Goal: Find specific page/section: Find specific page/section

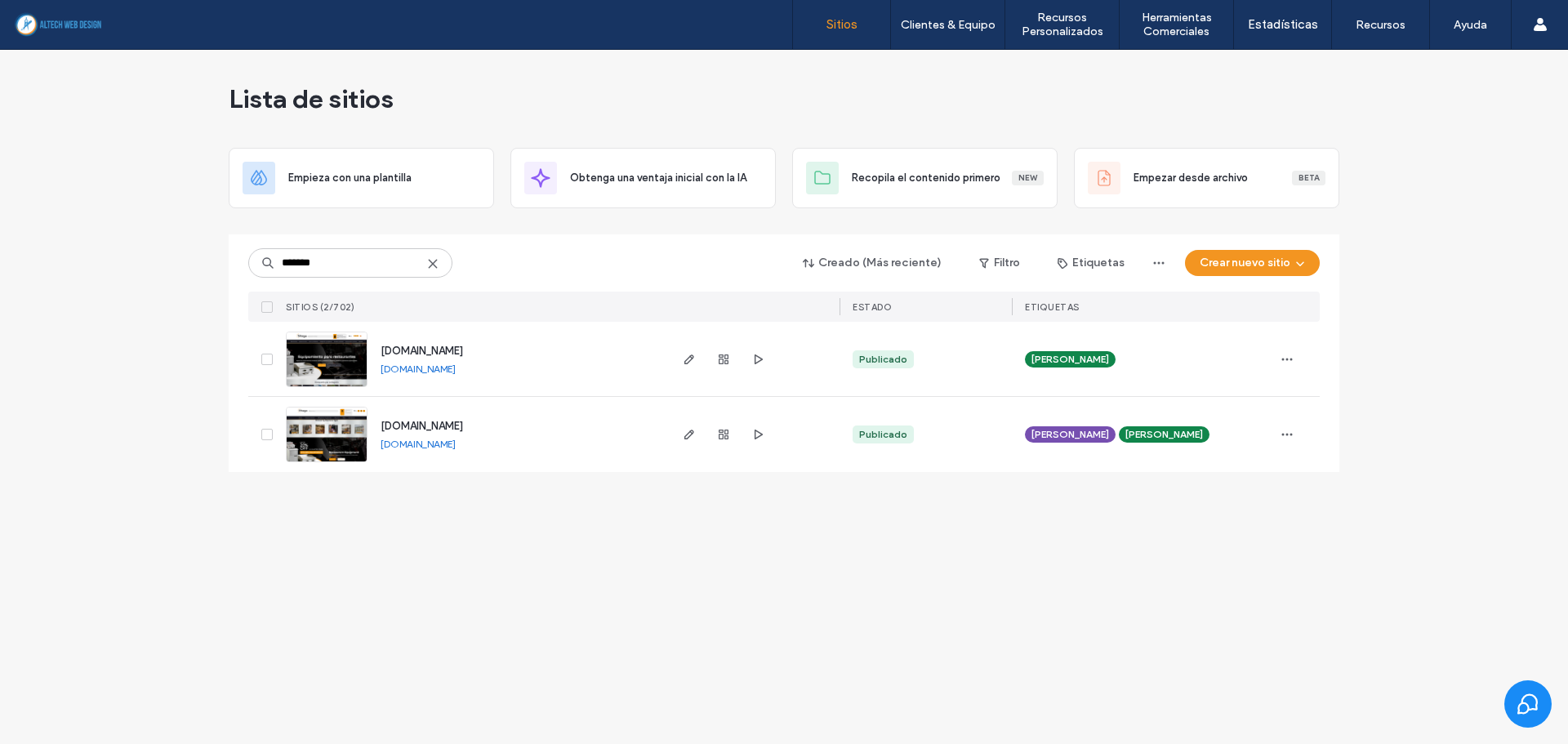
click at [431, 267] on icon at bounding box center [432, 263] width 13 height 13
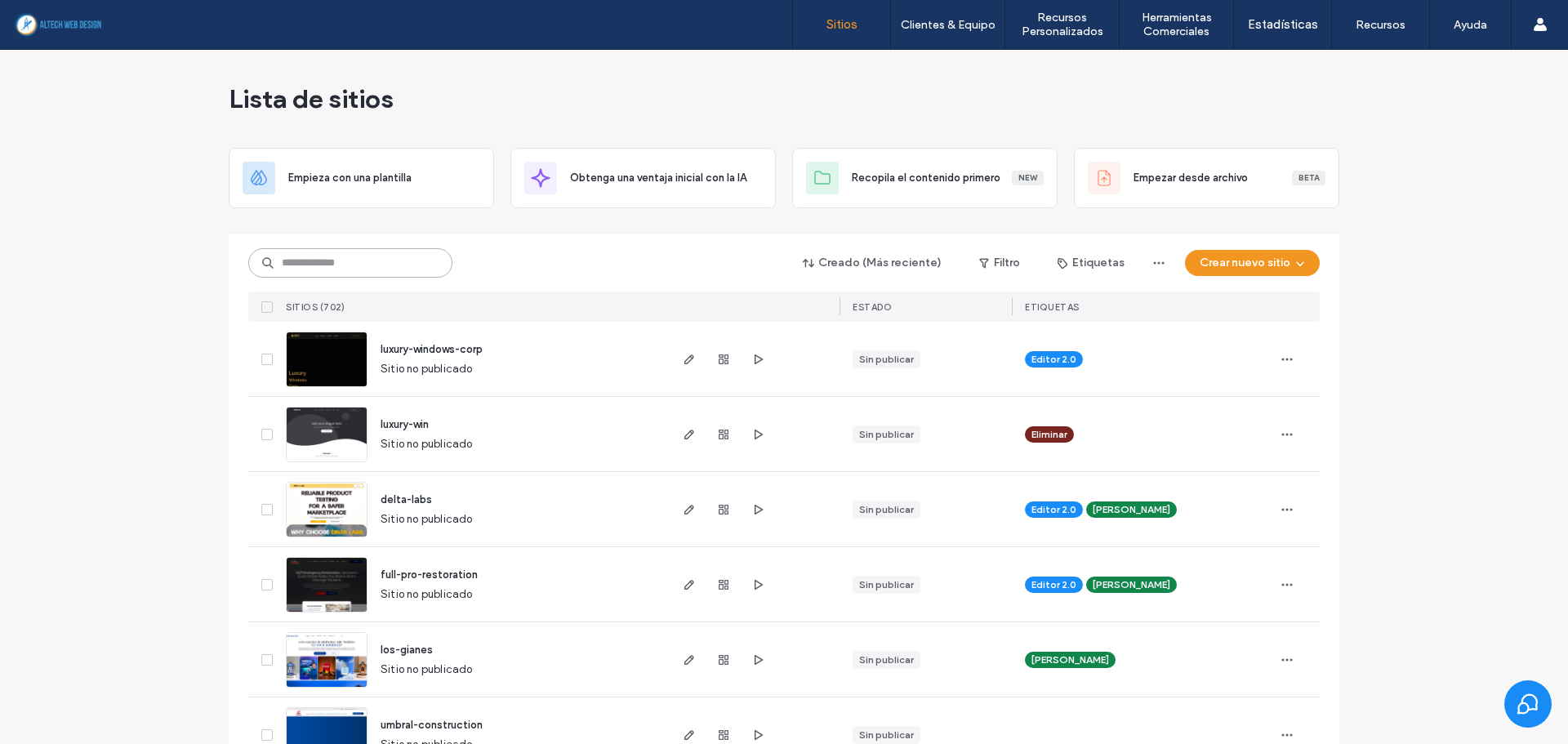
click at [356, 251] on input at bounding box center [351, 263] width 204 height 29
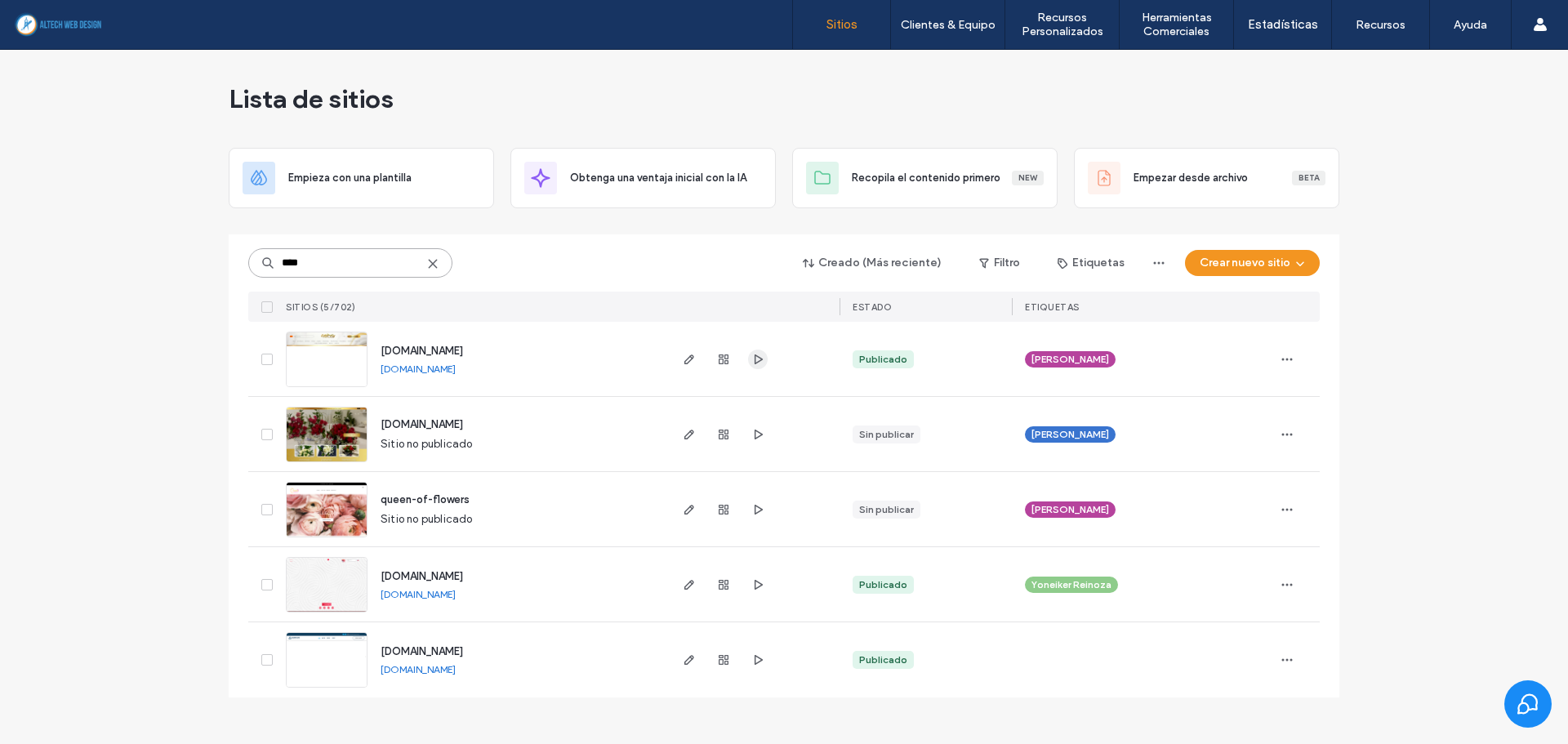
type input "****"
click at [759, 362] on use "button" at bounding box center [759, 357] width 9 height 9
click at [455, 600] on link "[DOMAIN_NAME]" at bounding box center [418, 594] width 75 height 13
drag, startPoint x: 375, startPoint y: 265, endPoint x: -290, endPoint y: 249, distance: 665.2
click at [0, 249] on html ".wqwq-1{fill:#231f20;} .cls-1q, .cls-2q { fill-rule: evenodd; } .cls-2q { fill:…" at bounding box center [784, 372] width 1568 height 744
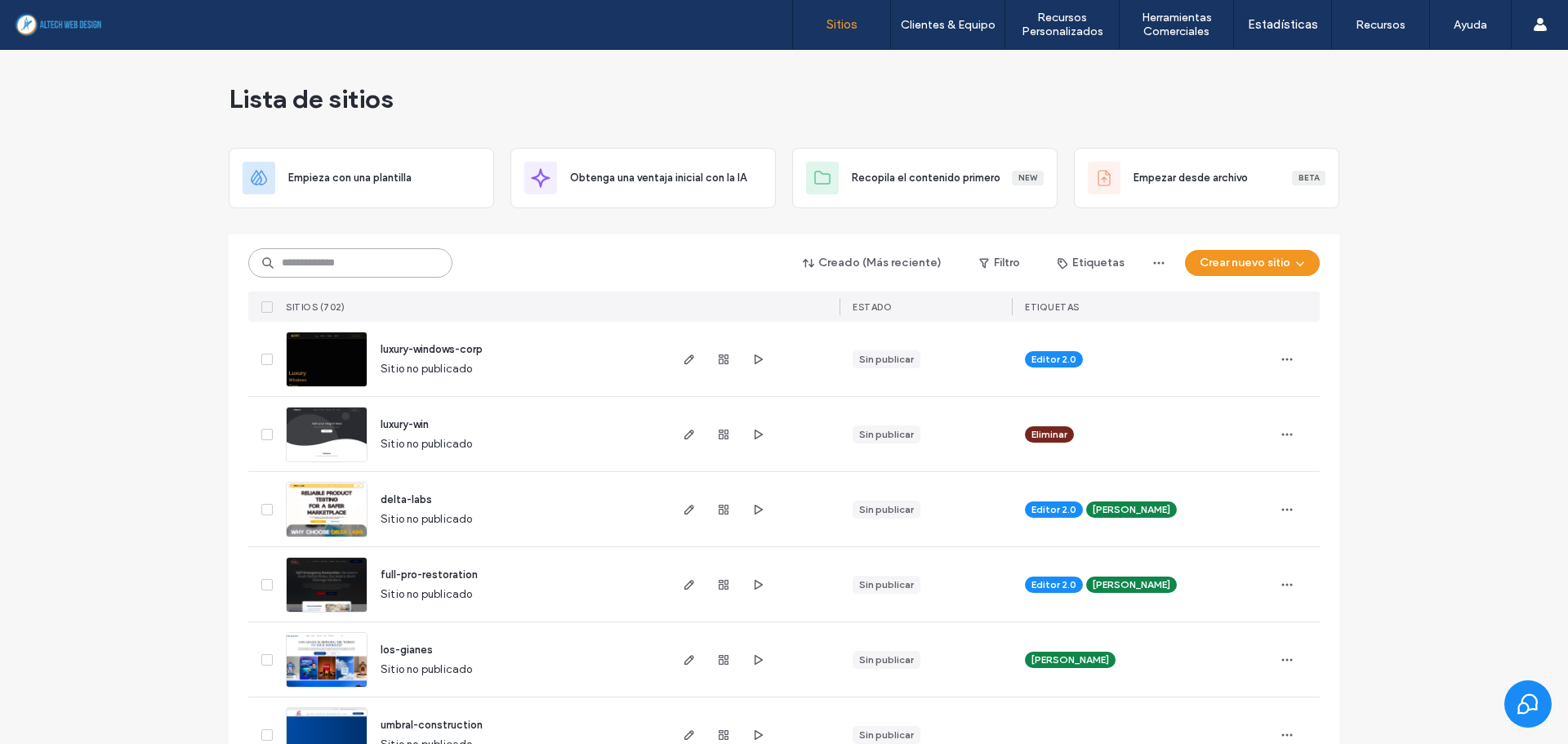
click at [352, 267] on input at bounding box center [351, 263] width 204 height 29
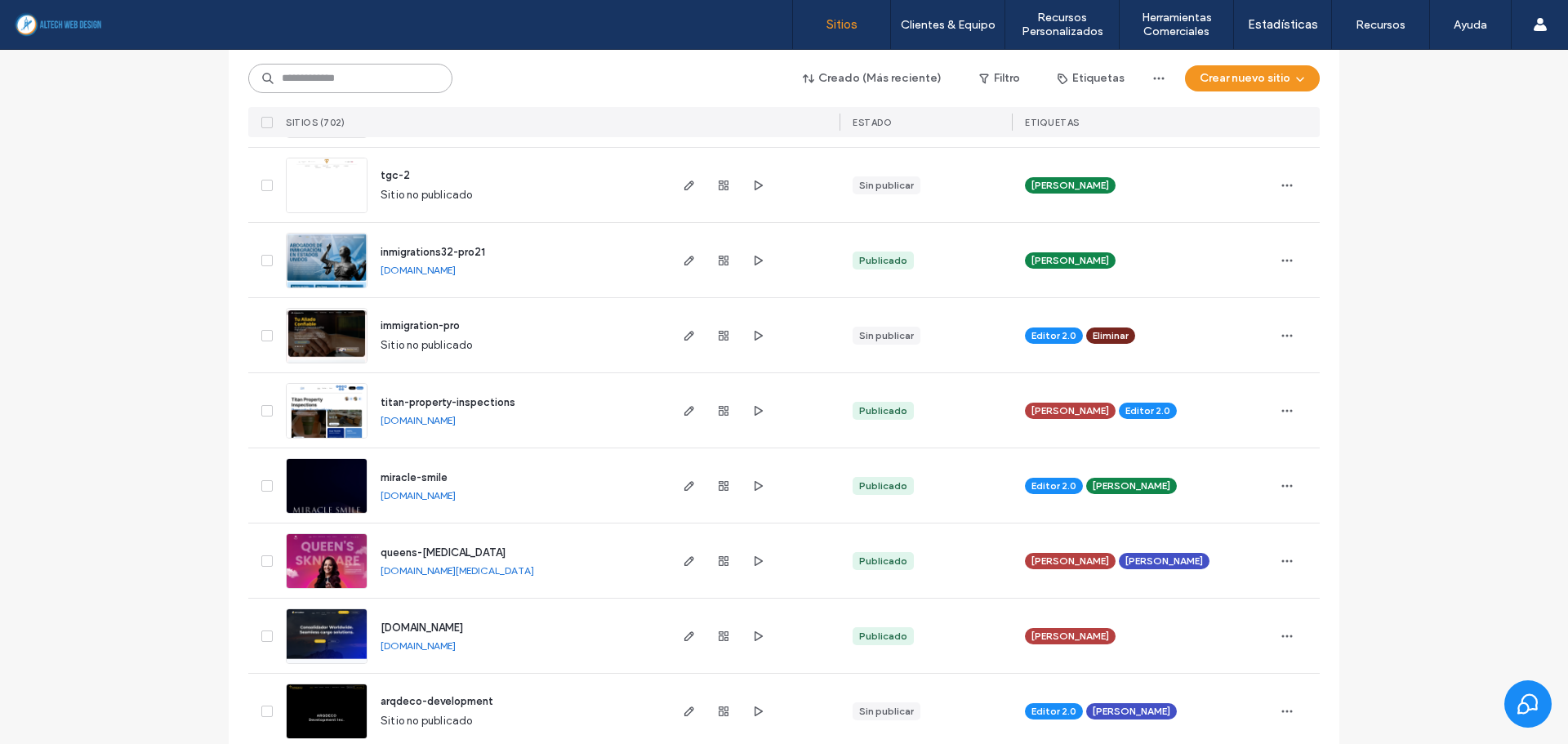
scroll to position [898, 0]
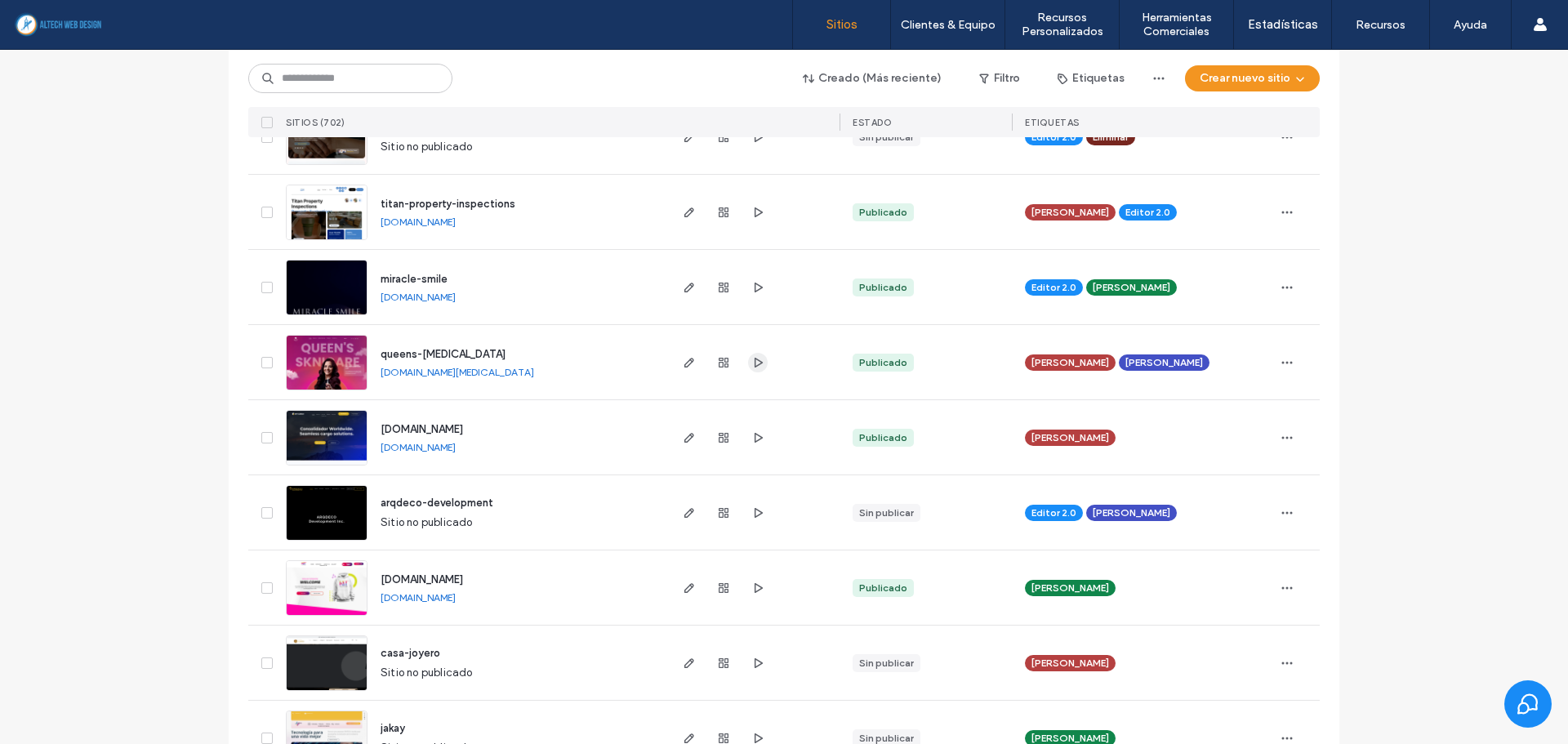
click at [754, 366] on use "button" at bounding box center [759, 361] width 9 height 9
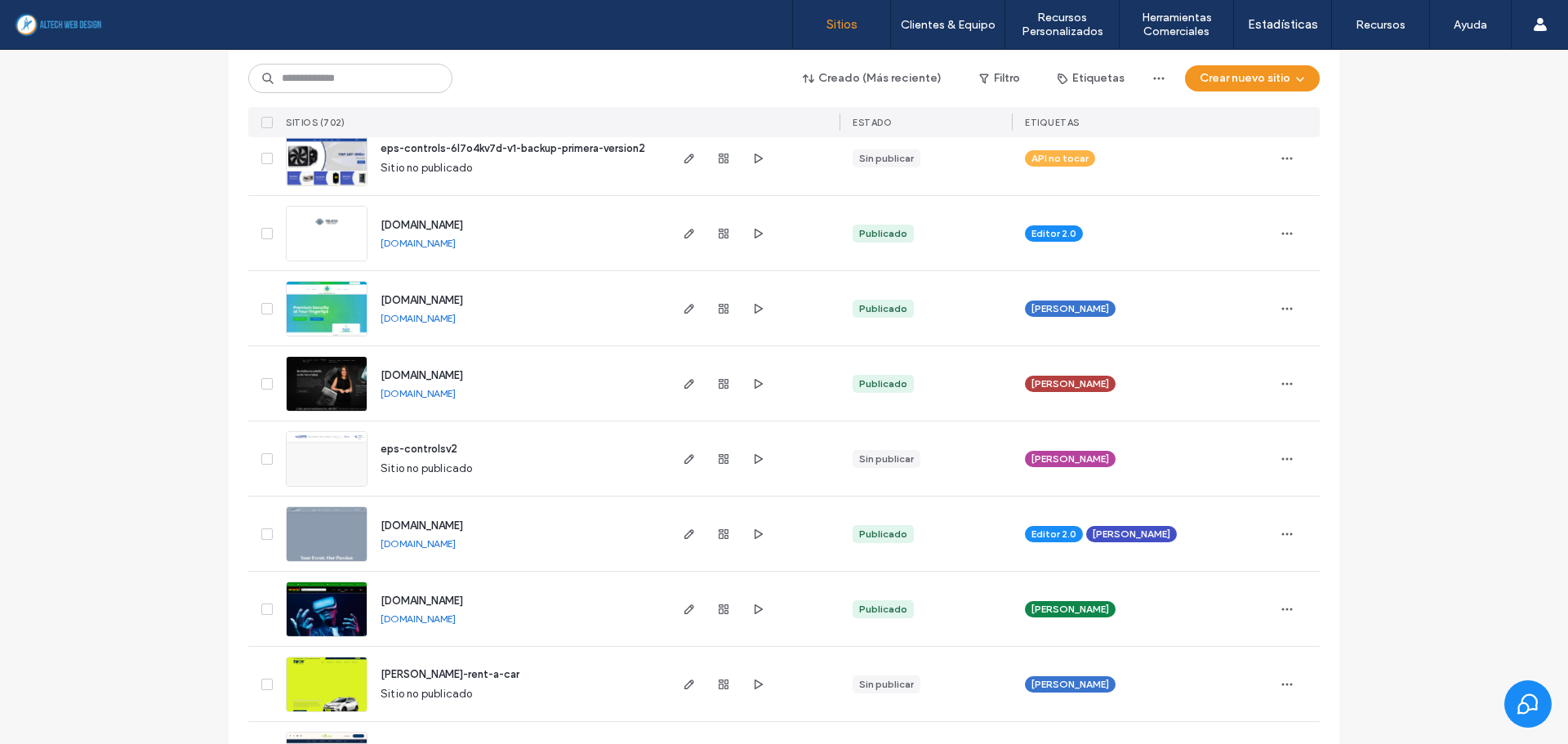
scroll to position [2613, 0]
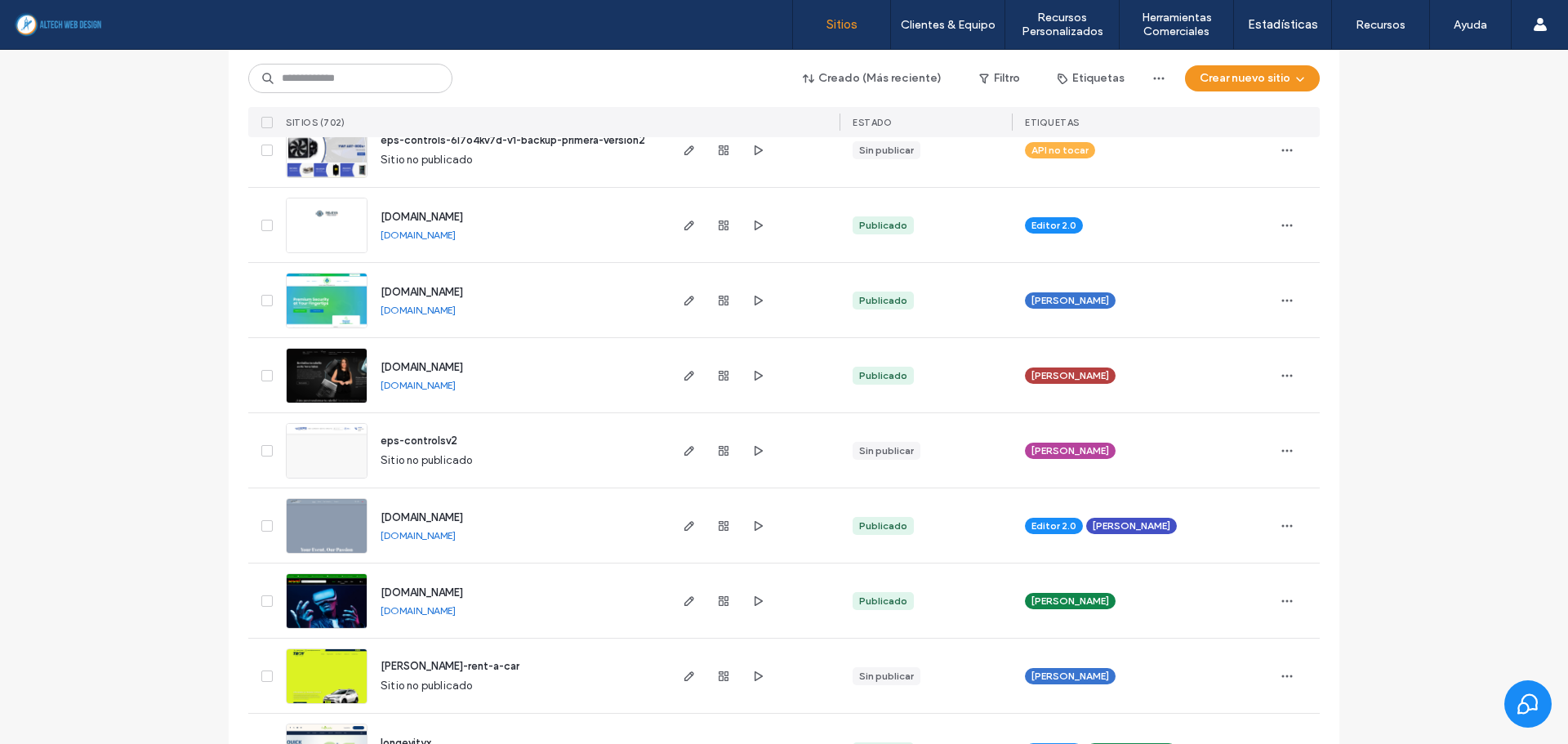
click at [444, 390] on link "[DOMAIN_NAME]" at bounding box center [418, 385] width 75 height 13
click at [363, 81] on input at bounding box center [351, 78] width 204 height 29
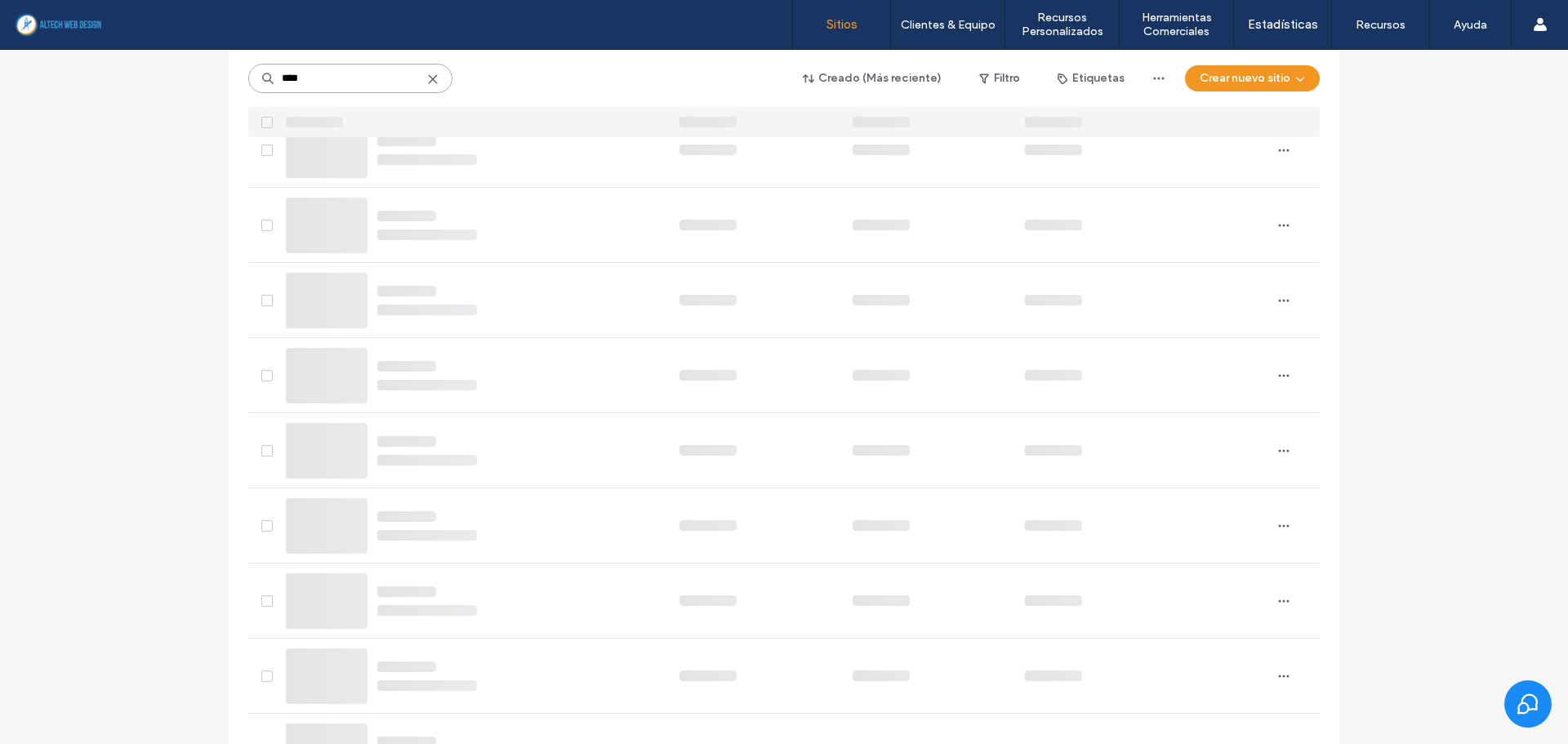
scroll to position [0, 0]
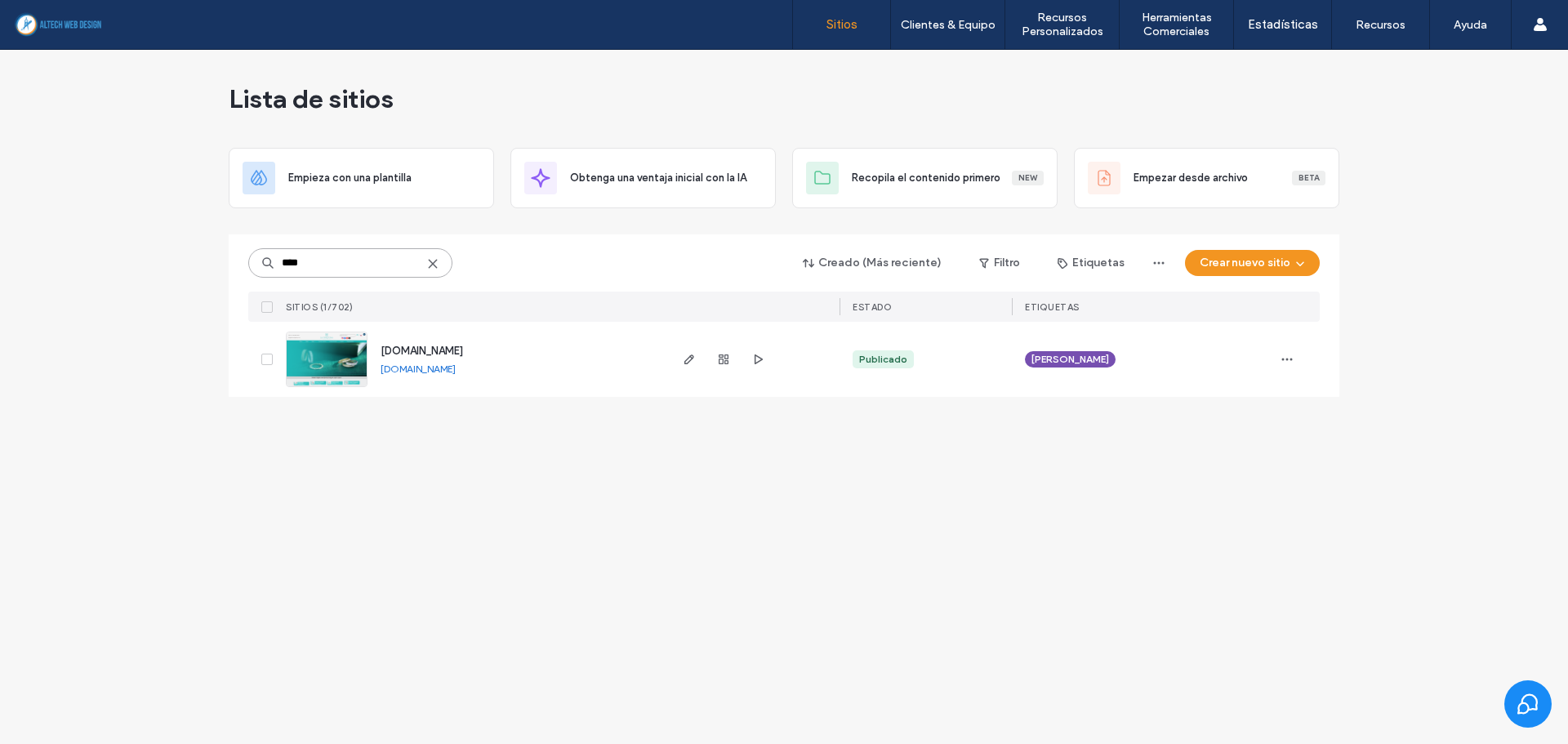
type input "****"
click at [434, 365] on link "[DOMAIN_NAME]" at bounding box center [418, 369] width 75 height 13
click at [718, 362] on use "button" at bounding box center [723, 358] width 9 height 9
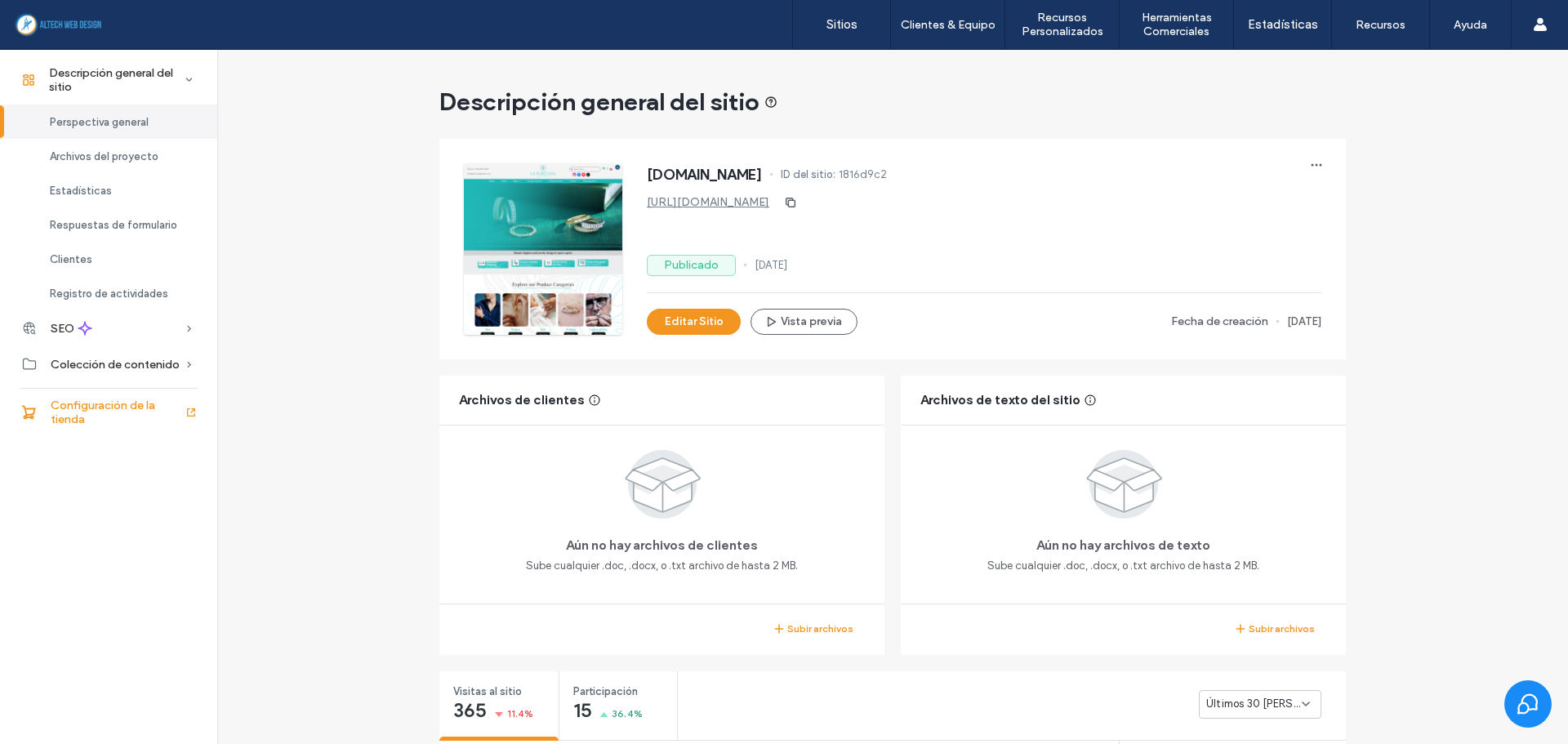
click at [106, 411] on span "Configuración de la tienda" at bounding box center [117, 412] width 134 height 27
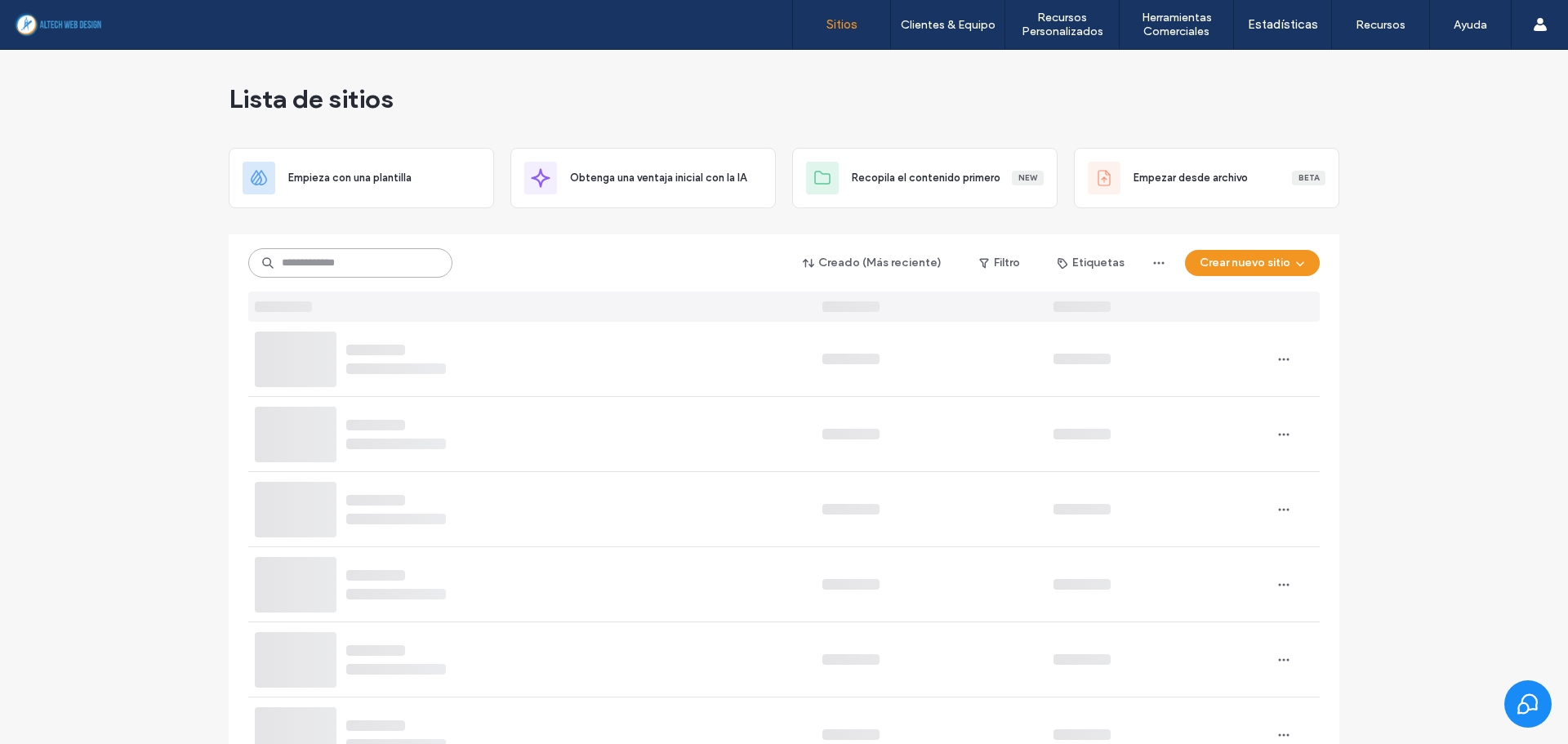
click at [347, 261] on input at bounding box center [351, 263] width 204 height 29
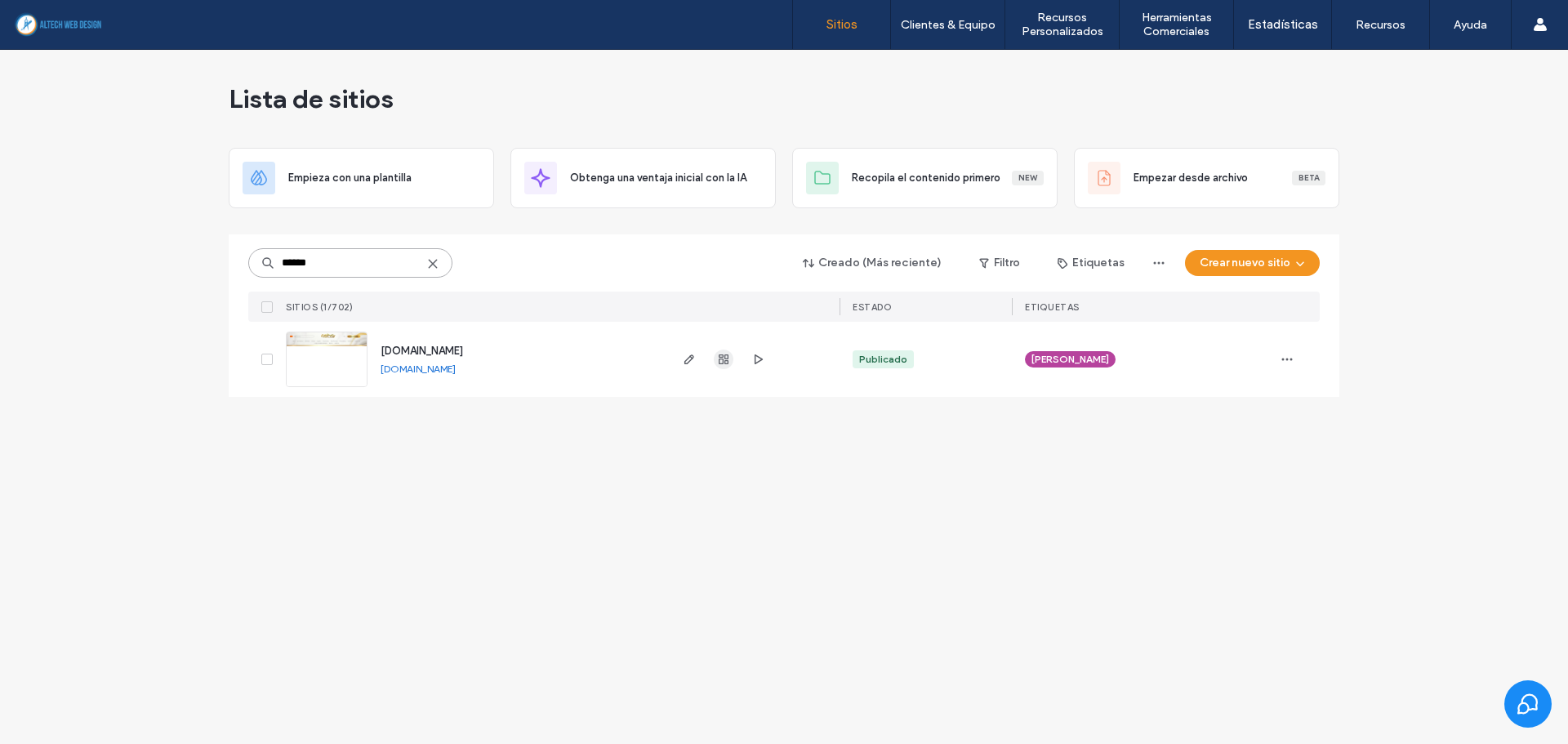
type input "******"
click at [719, 360] on use "button" at bounding box center [723, 358] width 9 height 9
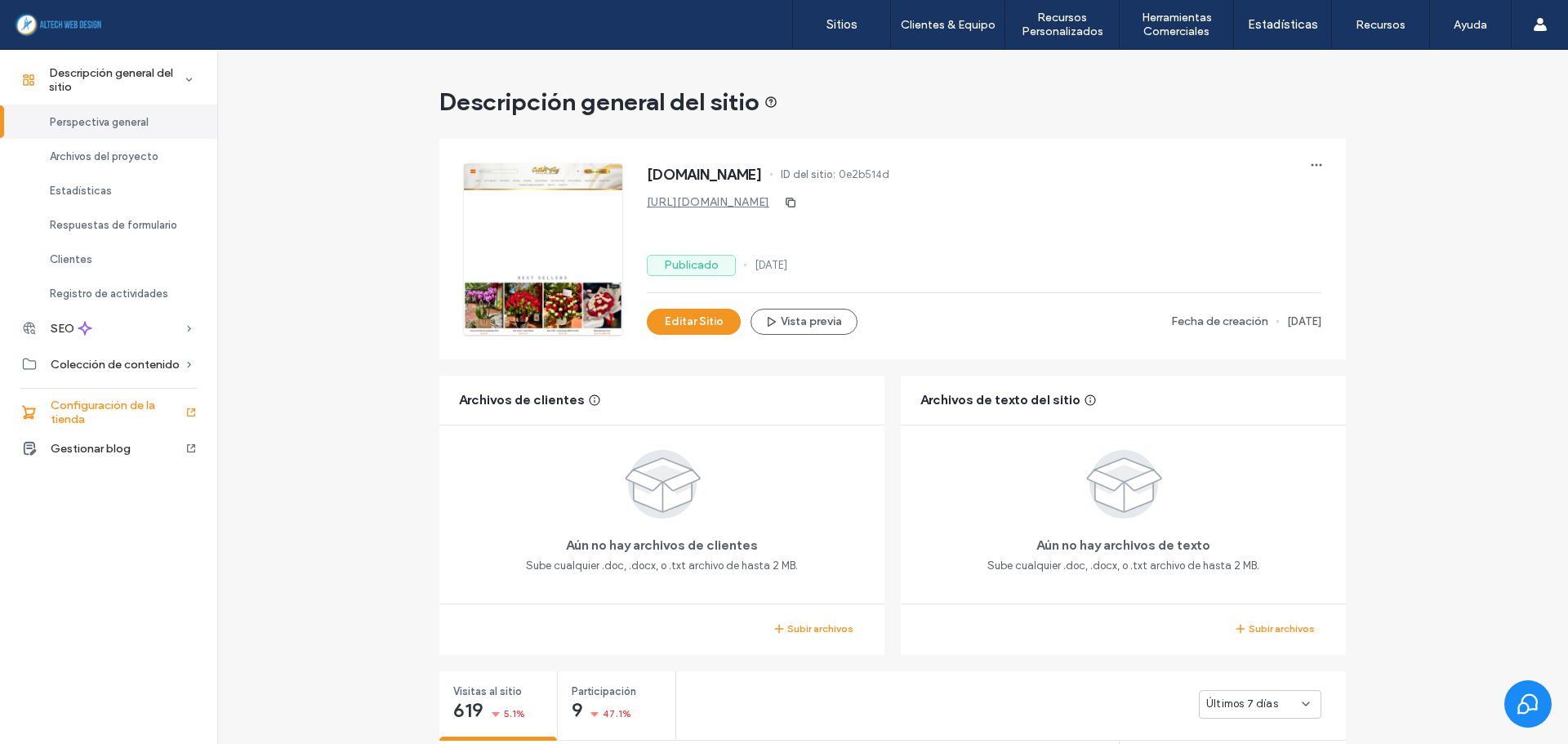
click at [87, 417] on span "Configuración de la tienda" at bounding box center [117, 412] width 134 height 27
